Goal: Information Seeking & Learning: Check status

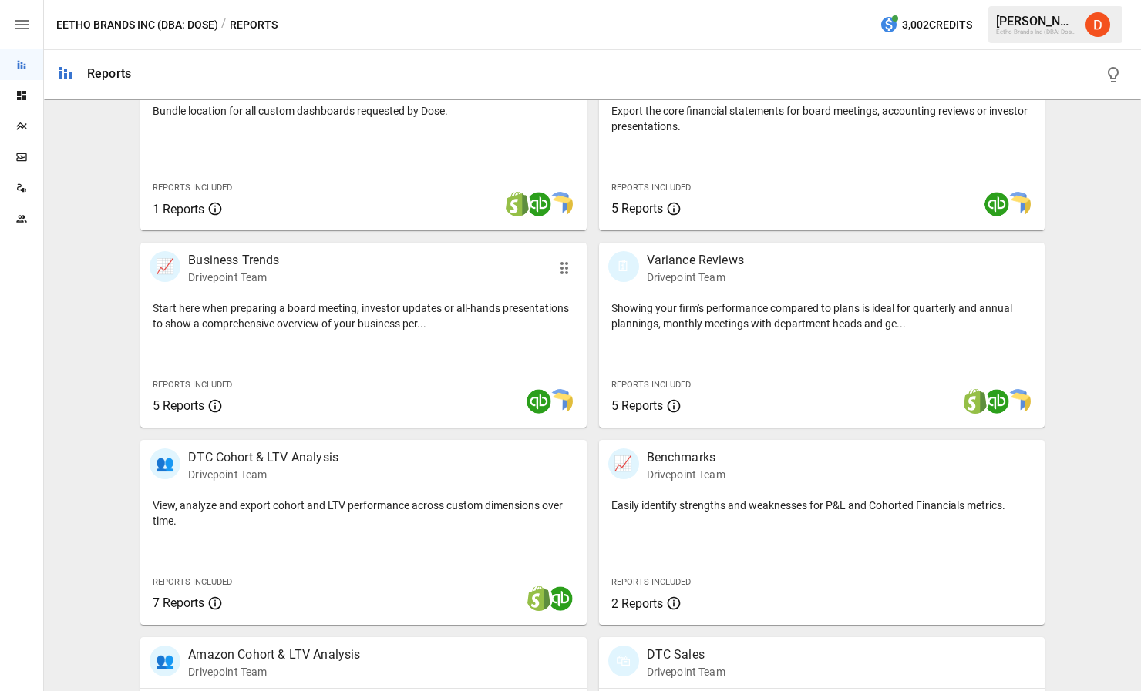
scroll to position [410, 0]
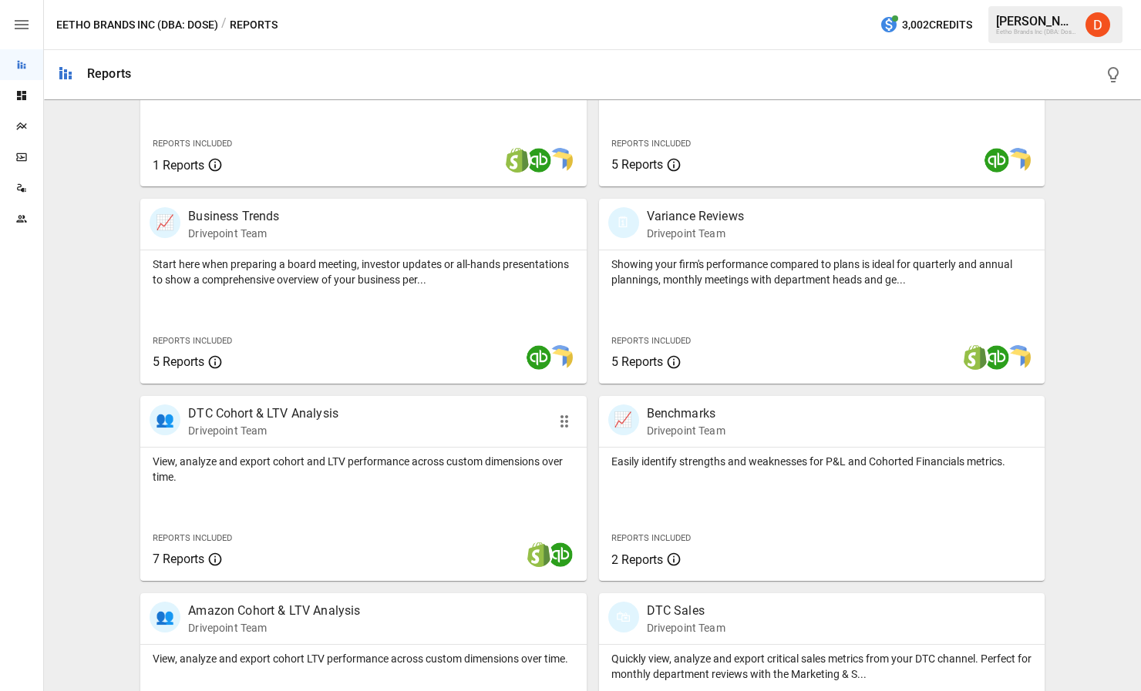
click at [289, 409] on p "DTC Cohort & LTV Analysis" at bounding box center [263, 414] width 150 height 18
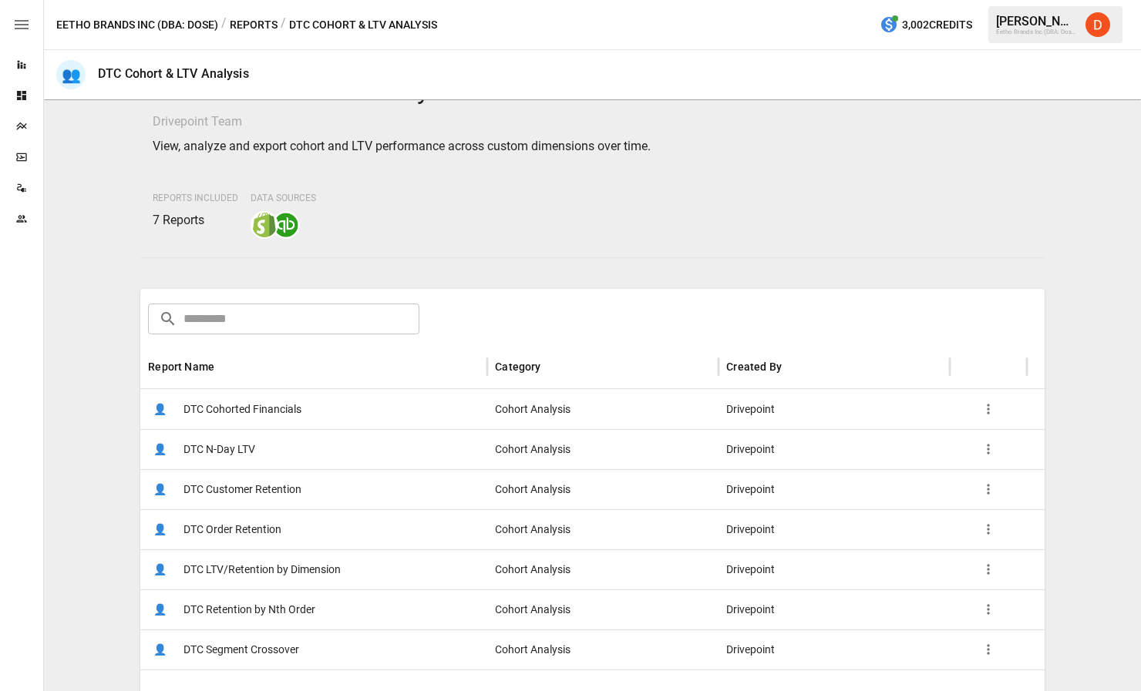
scroll to position [55, 0]
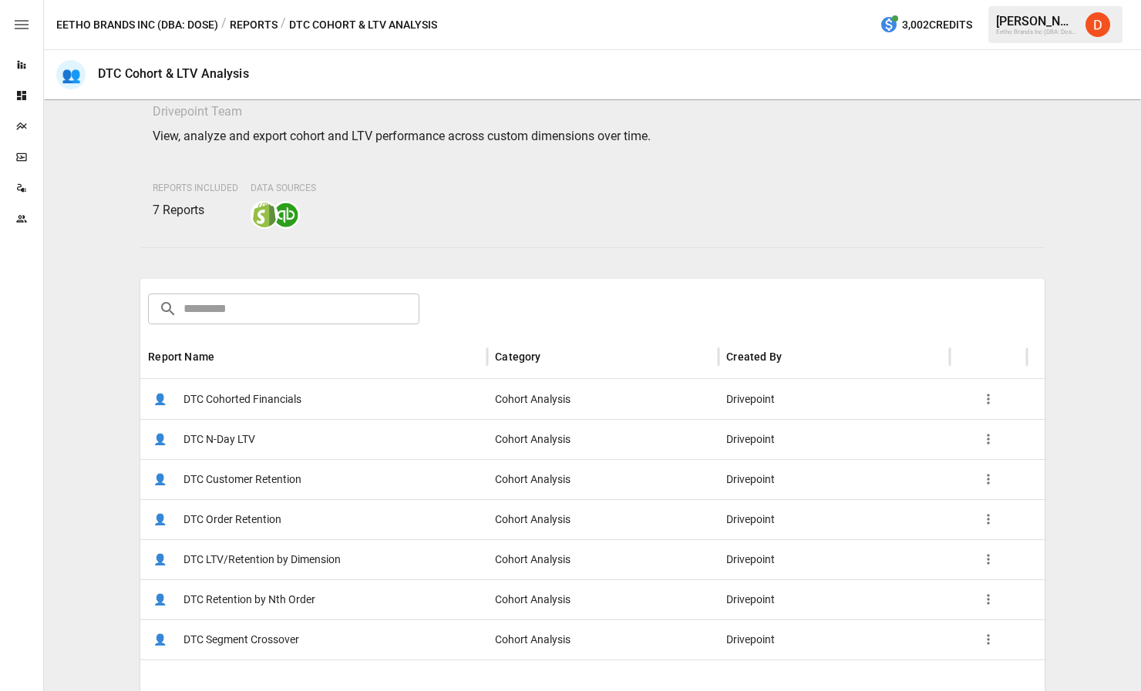
click at [235, 482] on span "DTC Customer Retention" at bounding box center [242, 479] width 118 height 39
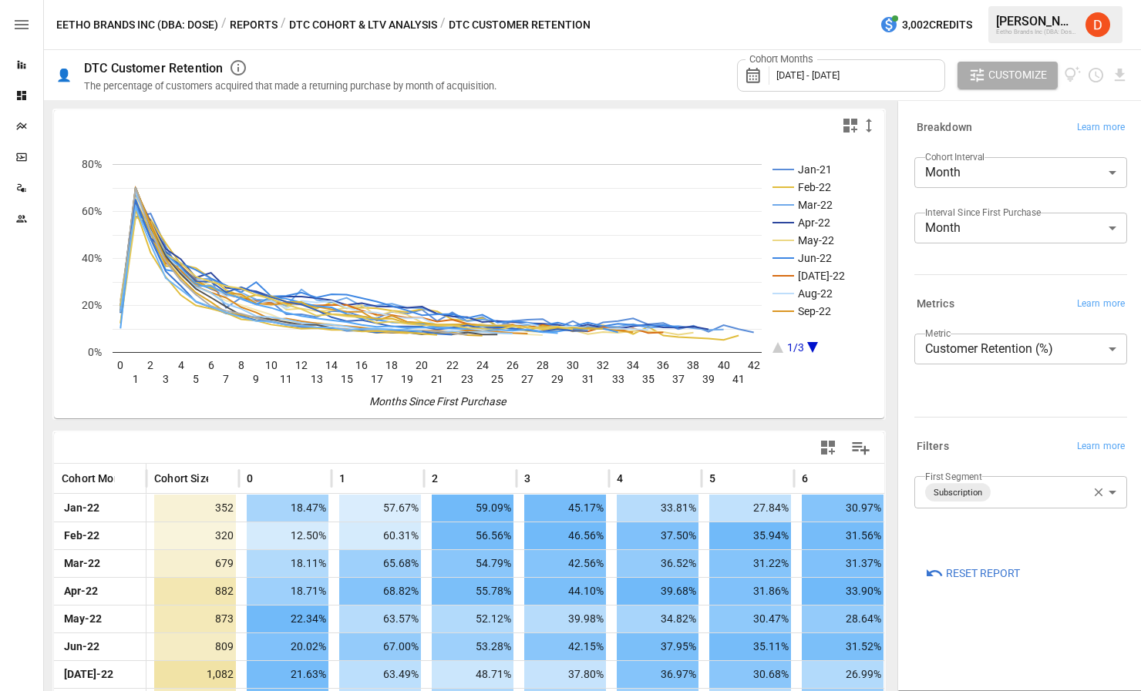
click at [839, 72] on span "[DATE] - [DATE]" at bounding box center [807, 75] width 63 height 12
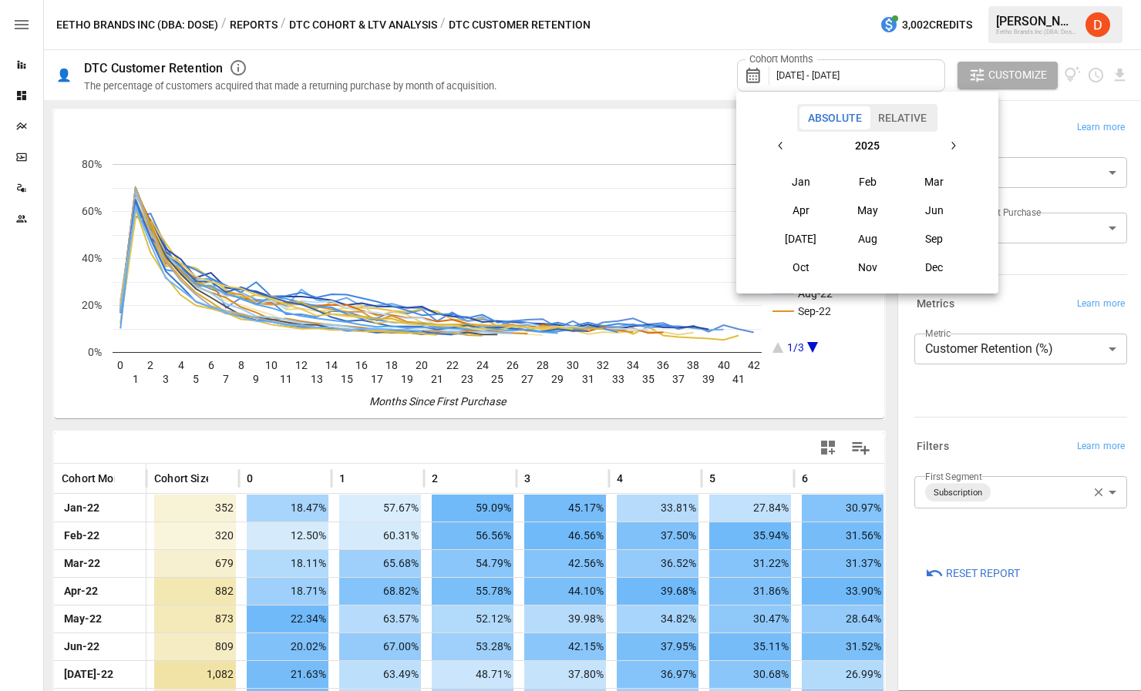
click at [782, 146] on icon "button" at bounding box center [781, 145] width 12 height 12
click at [806, 240] on button "[DATE]" at bounding box center [801, 239] width 66 height 28
click at [953, 144] on icon "button" at bounding box center [954, 146] width 4 height 8
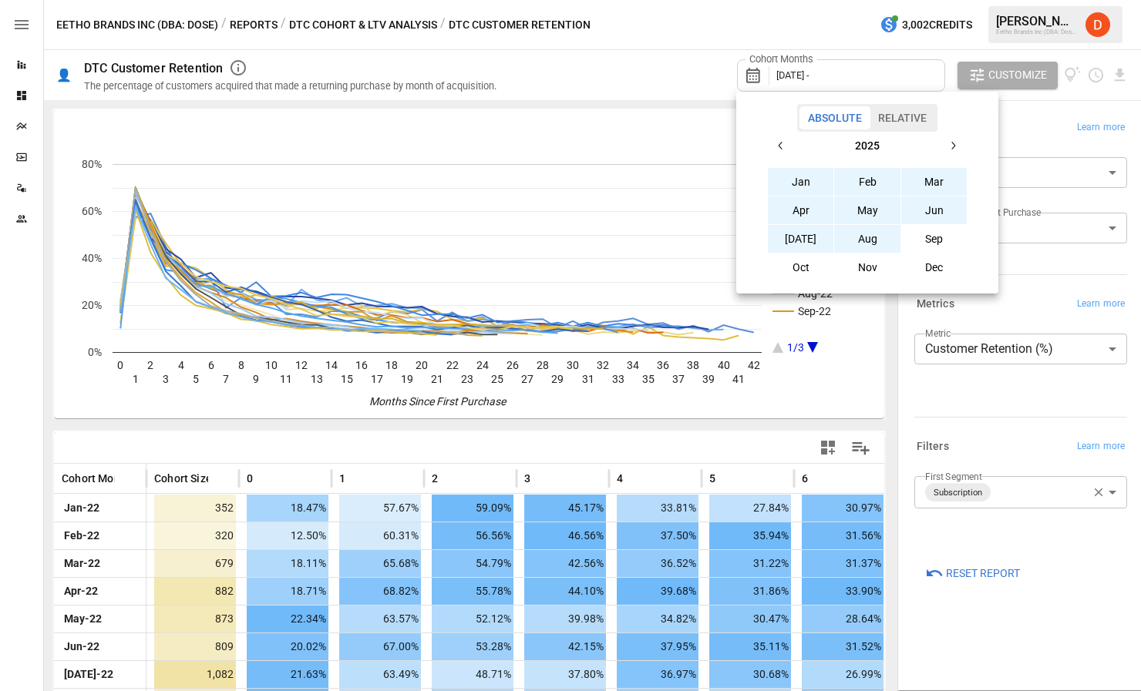
click at [859, 244] on button "Aug" at bounding box center [867, 239] width 66 height 28
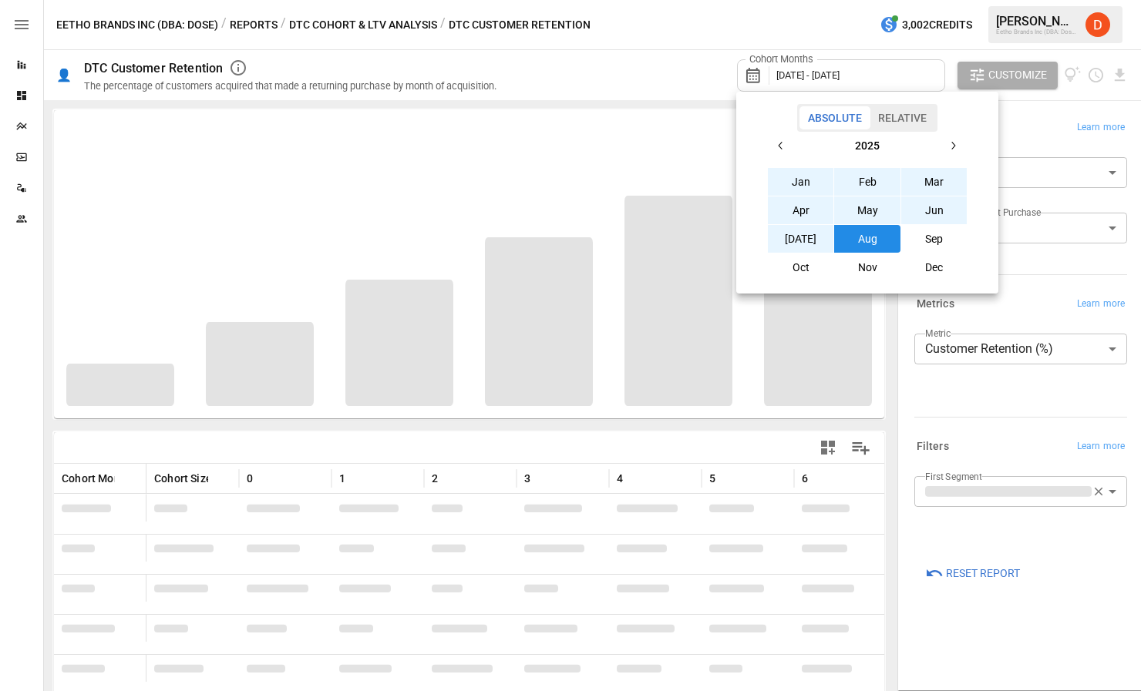
click at [650, 82] on div at bounding box center [570, 345] width 1141 height 691
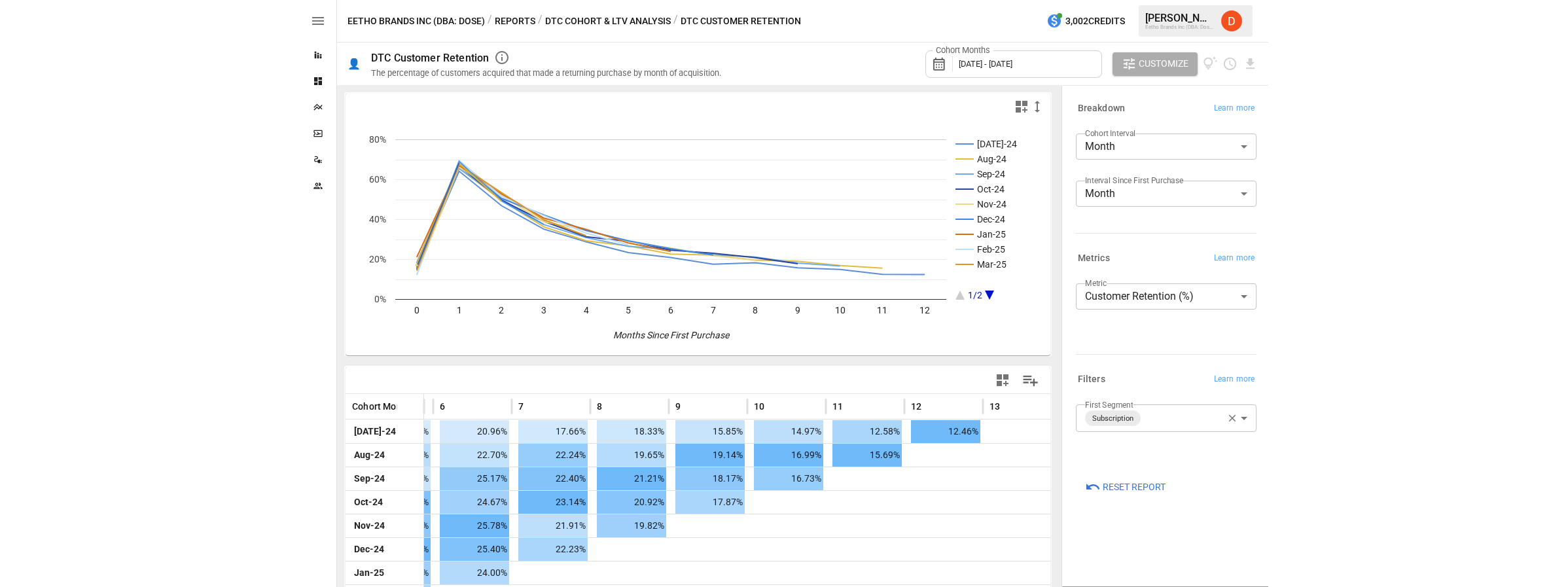
scroll to position [0, 550]
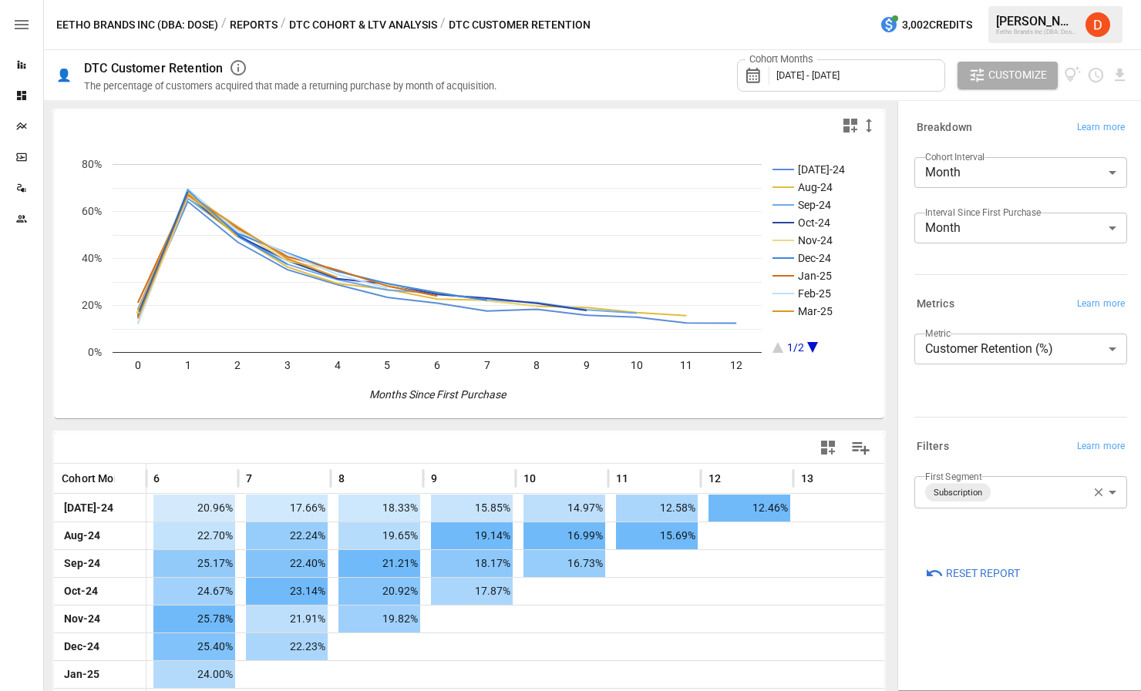
click at [1020, 0] on body "Reports Dashboards Plans SmartModel ™ Data Sources Team Eetho Brands Inc (DBA: …" at bounding box center [570, 0] width 1141 height 0
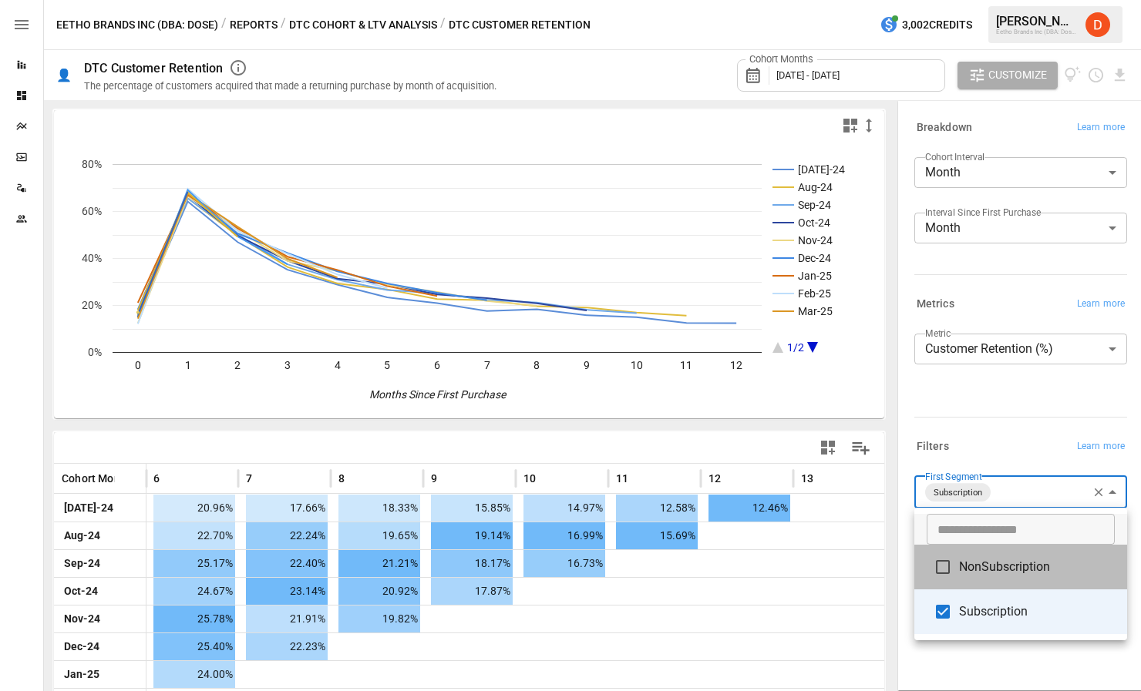
click at [973, 568] on span "NonSubscription" at bounding box center [1037, 567] width 156 height 18
type input "**********"
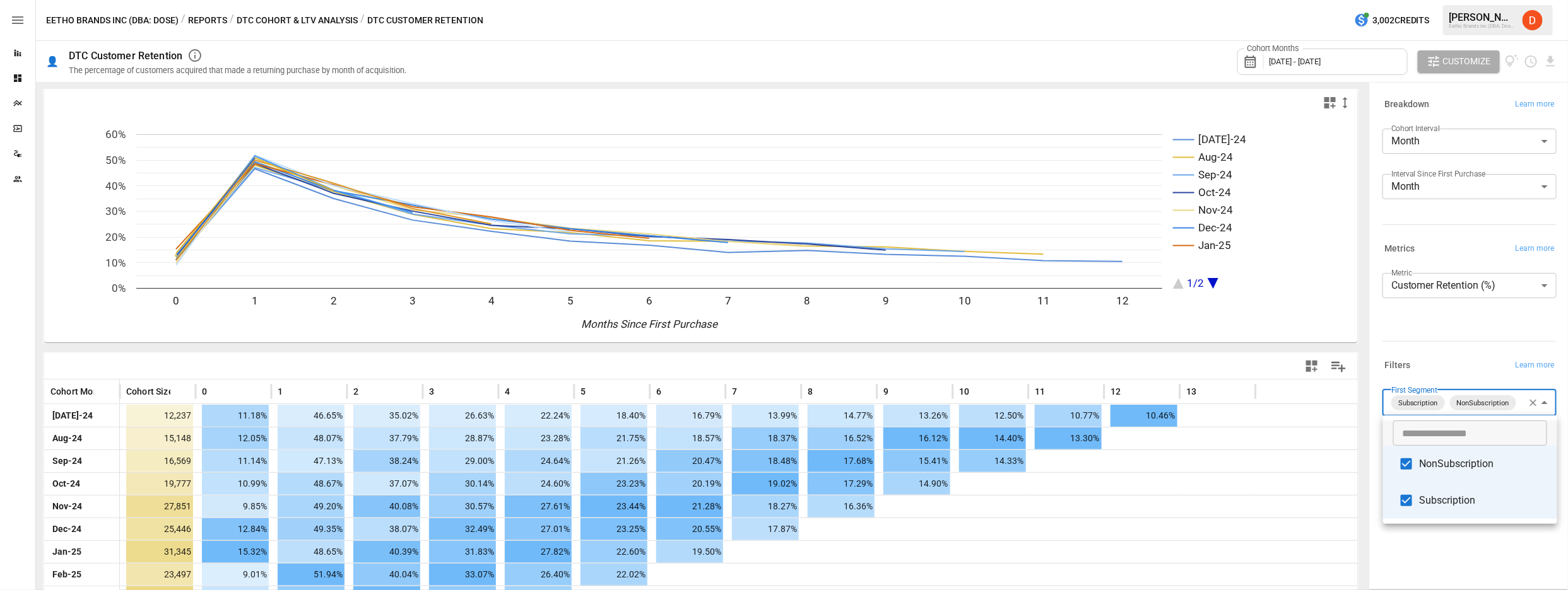
click at [933, 555] on div at bounding box center [784, 295] width 1568 height 590
